Goal: Check status: Check status

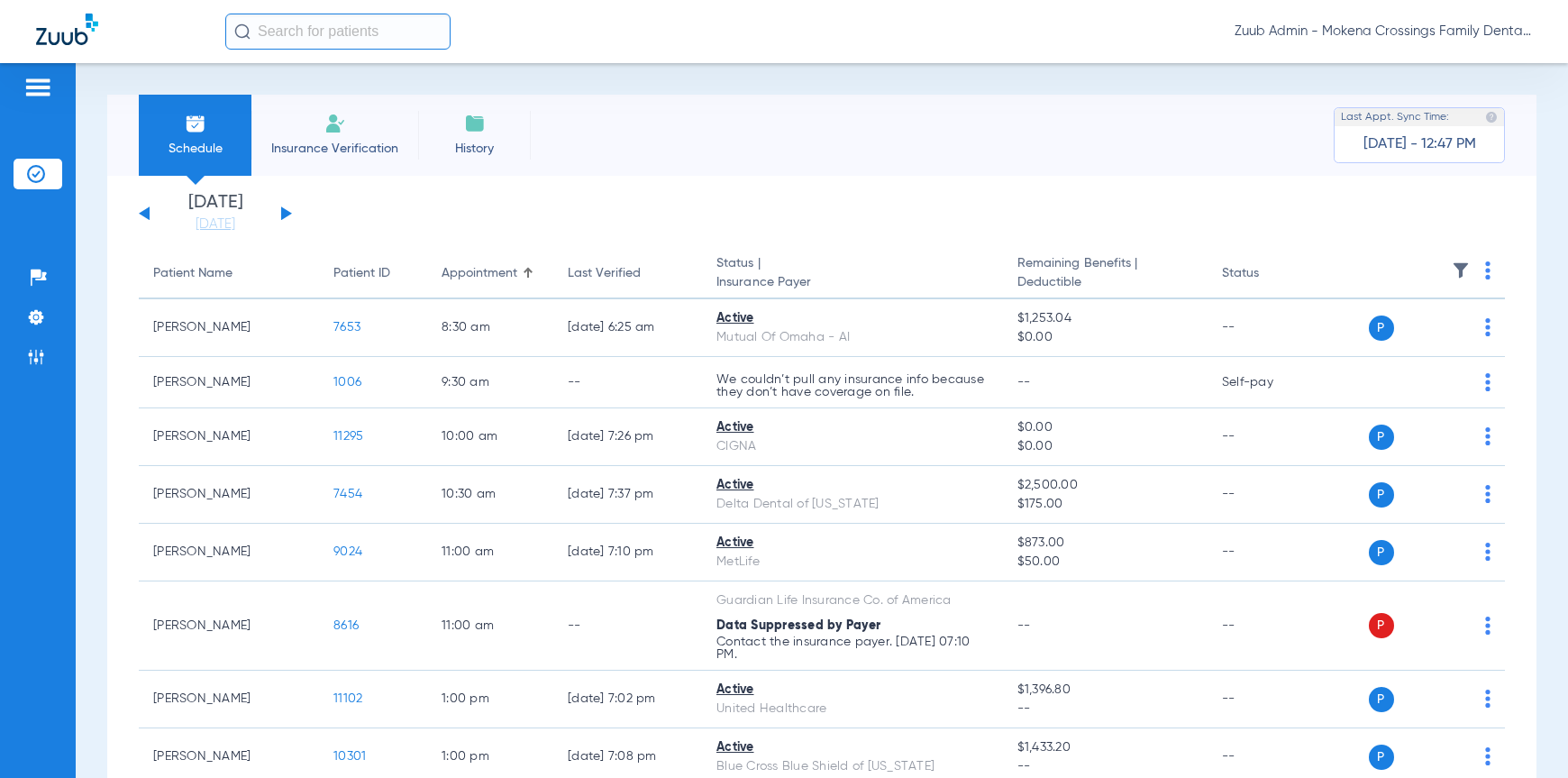
click at [362, 32] on input "text" at bounding box center [338, 31] width 226 height 36
paste input "7653"
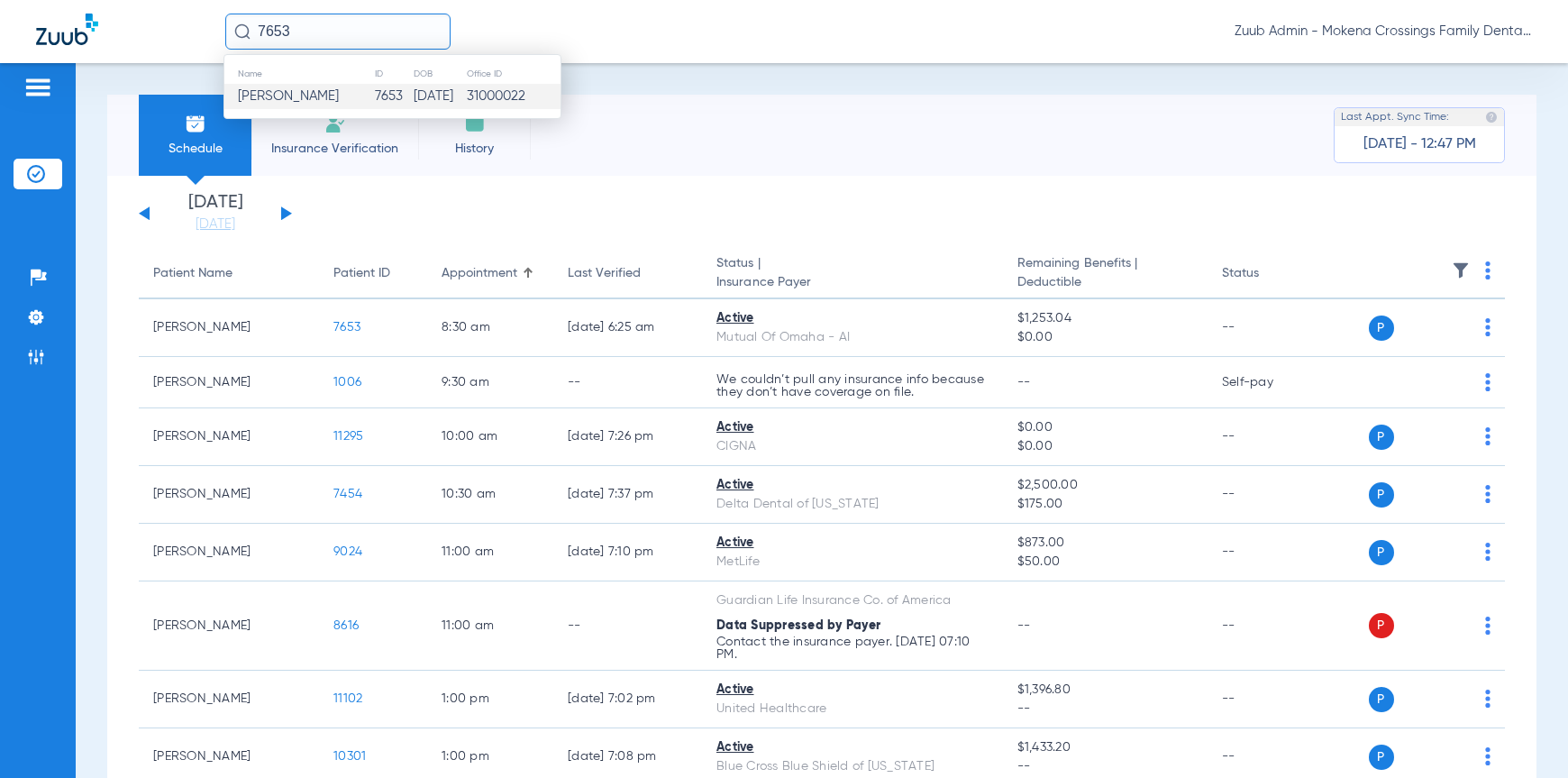
type input "7653"
click at [374, 100] on td "7653" at bounding box center [394, 97] width 39 height 25
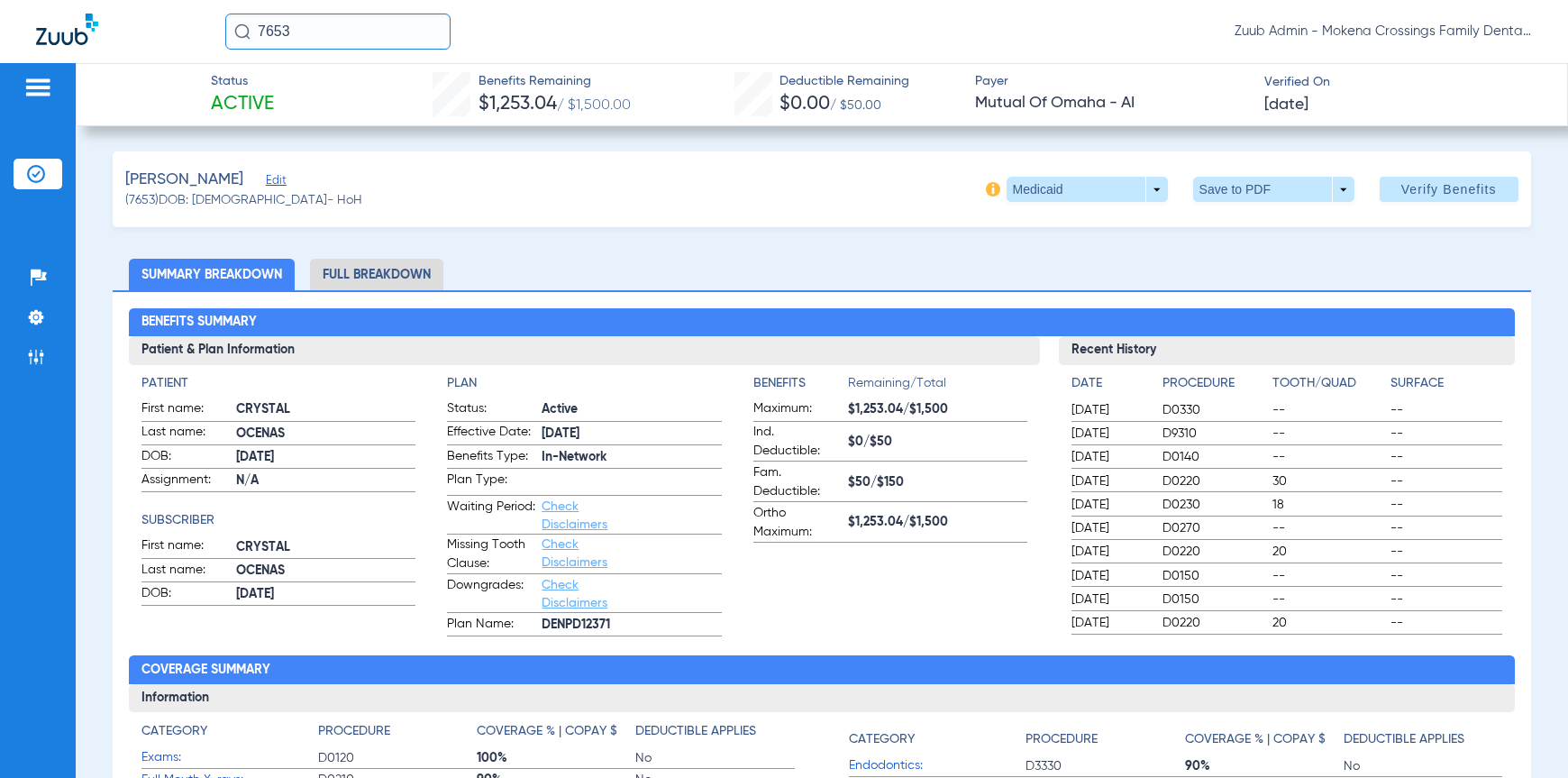
click at [287, 29] on input "7653" at bounding box center [338, 31] width 226 height 36
click at [626, 222] on div "[PERSON_NAME] Edit (7653) DOB: [DEMOGRAPHIC_DATA] - HoH Medicaid arrow_drop_dow…" at bounding box center [821, 190] width 1418 height 76
